Goal: Navigation & Orientation: Go to known website

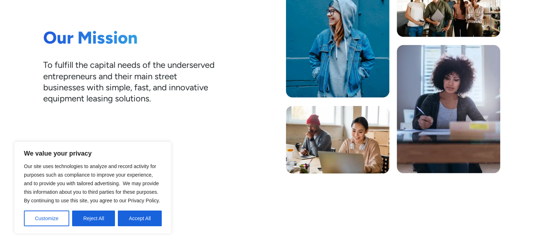
click at [130, 218] on button "Accept All" at bounding box center [140, 219] width 44 height 16
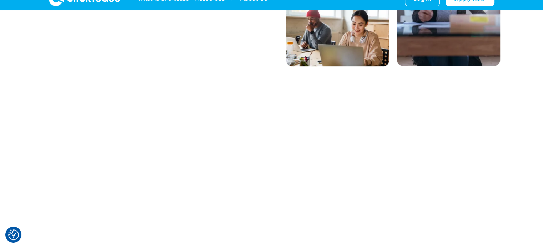
scroll to position [214, 0]
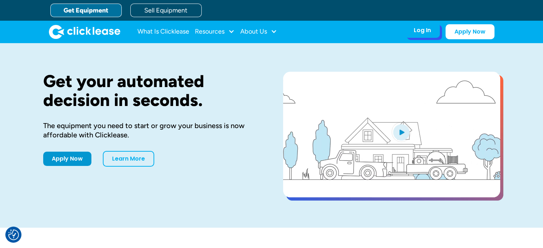
click at [430, 35] on div "Log In Account login I use Clicklease to get my equipment Partner Portal I offe…" at bounding box center [422, 30] width 35 height 15
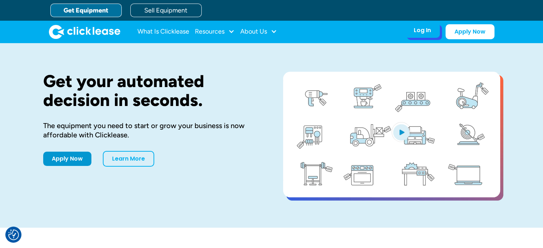
click at [419, 31] on div "Log In" at bounding box center [422, 30] width 17 height 7
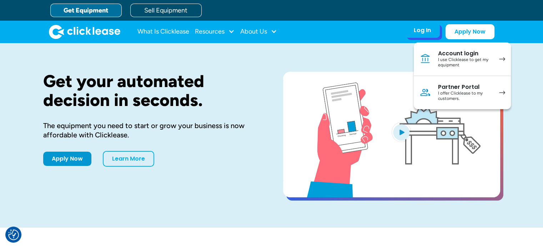
click at [453, 62] on div "I use Clicklease to get my equipment" at bounding box center [465, 62] width 54 height 11
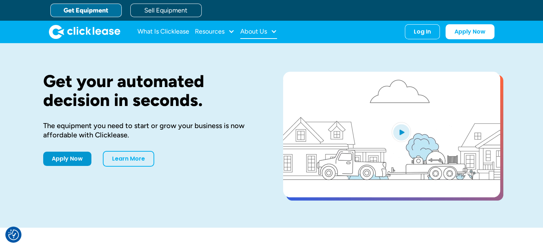
click at [255, 31] on div "About Us" at bounding box center [253, 31] width 27 height 0
